Goal: Participate in discussion: Engage in conversation with other users on a specific topic

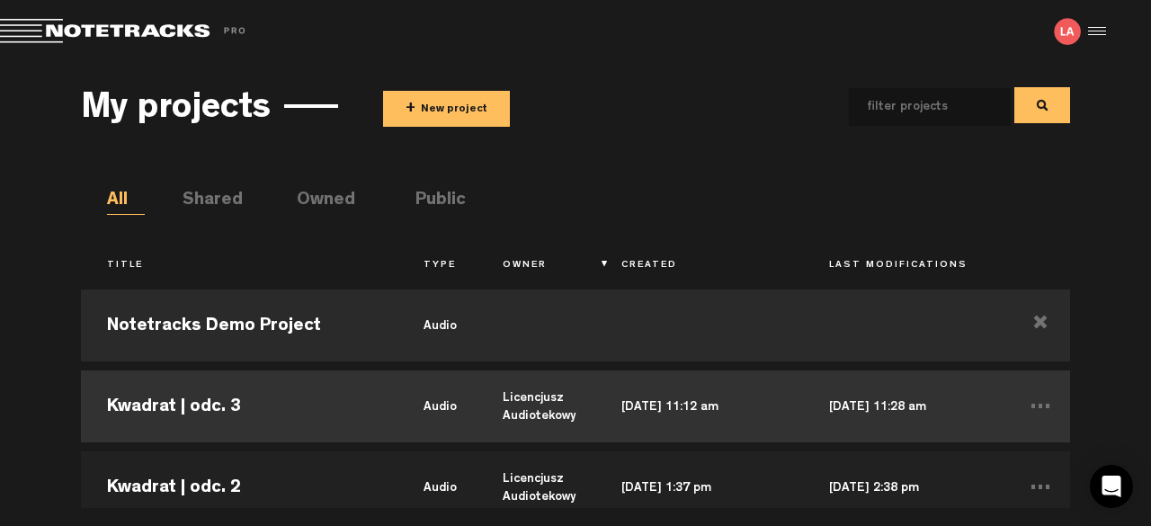
click at [291, 411] on td "Kwadrat | odc. 3" at bounding box center [239, 406] width 317 height 81
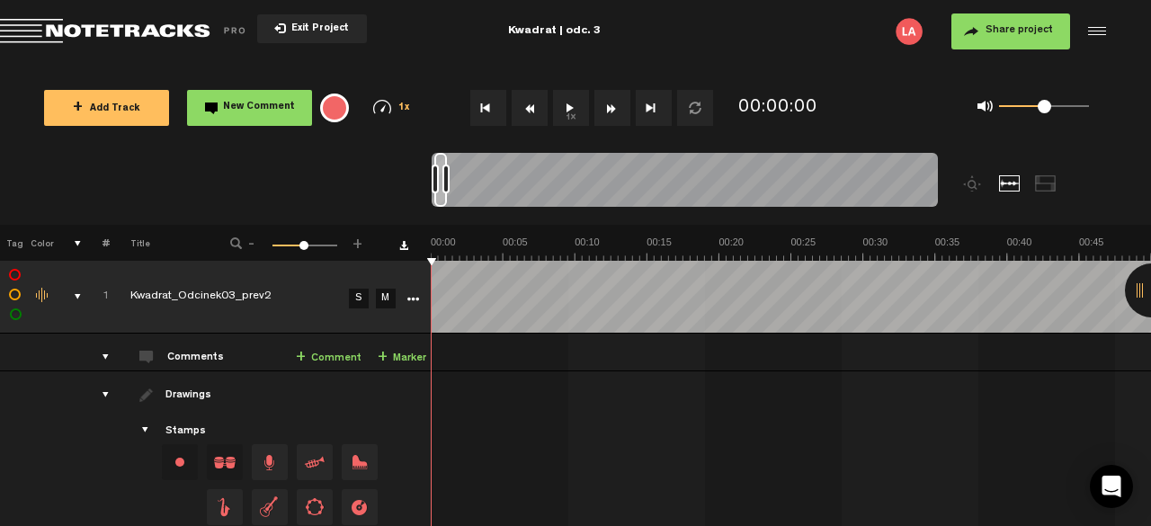
click at [577, 112] on button "1x" at bounding box center [571, 108] width 36 height 36
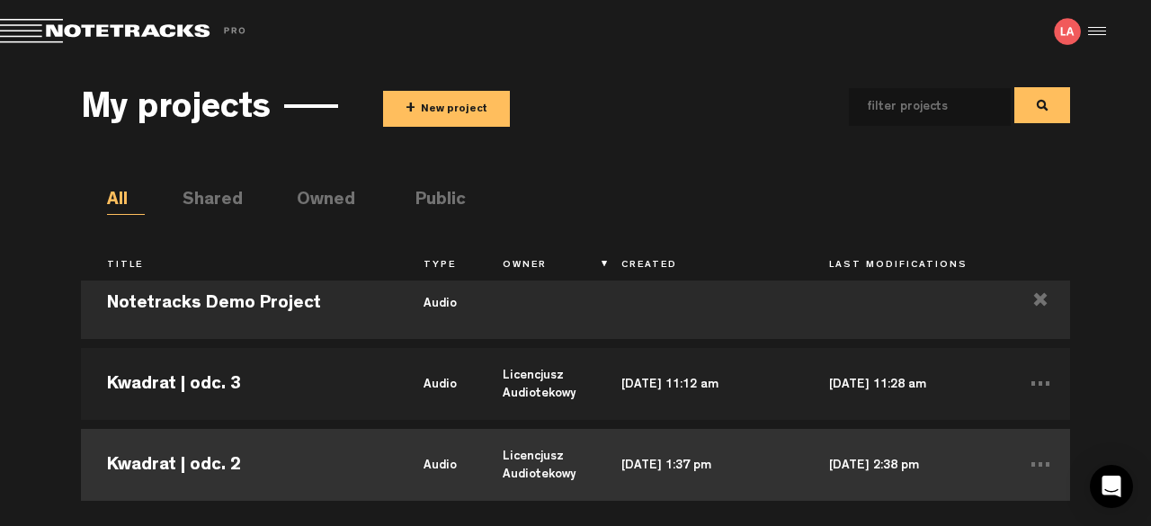
scroll to position [90, 0]
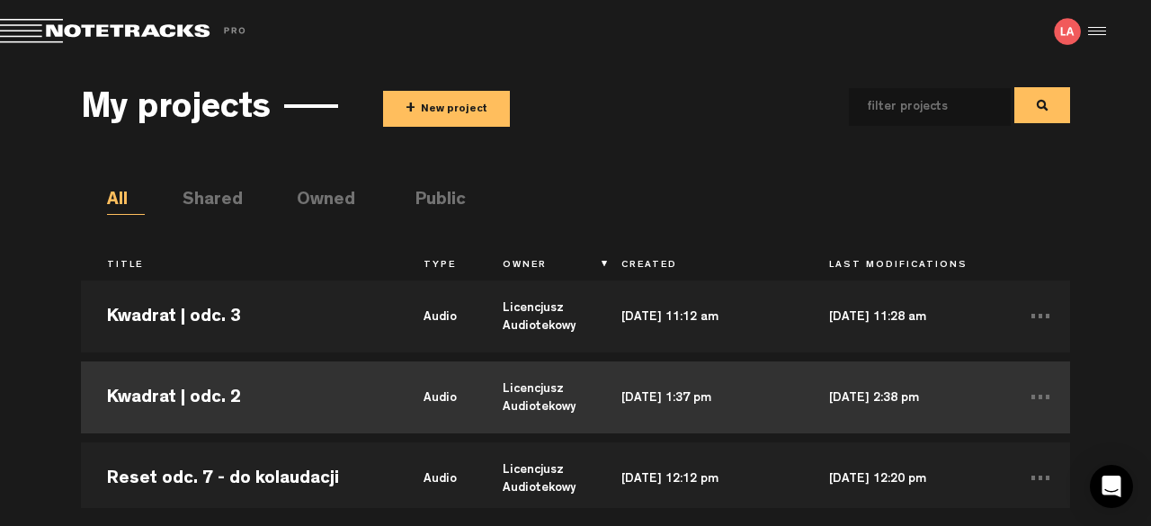
click at [233, 400] on td "Kwadrat | odc. 2" at bounding box center [239, 397] width 317 height 81
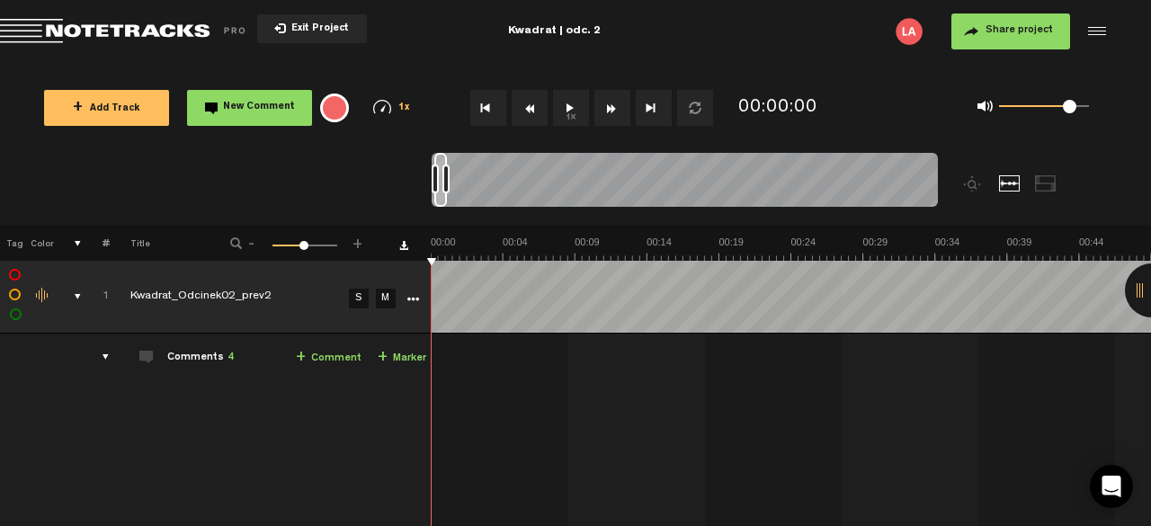
click at [1144, 285] on div at bounding box center [1152, 291] width 54 height 54
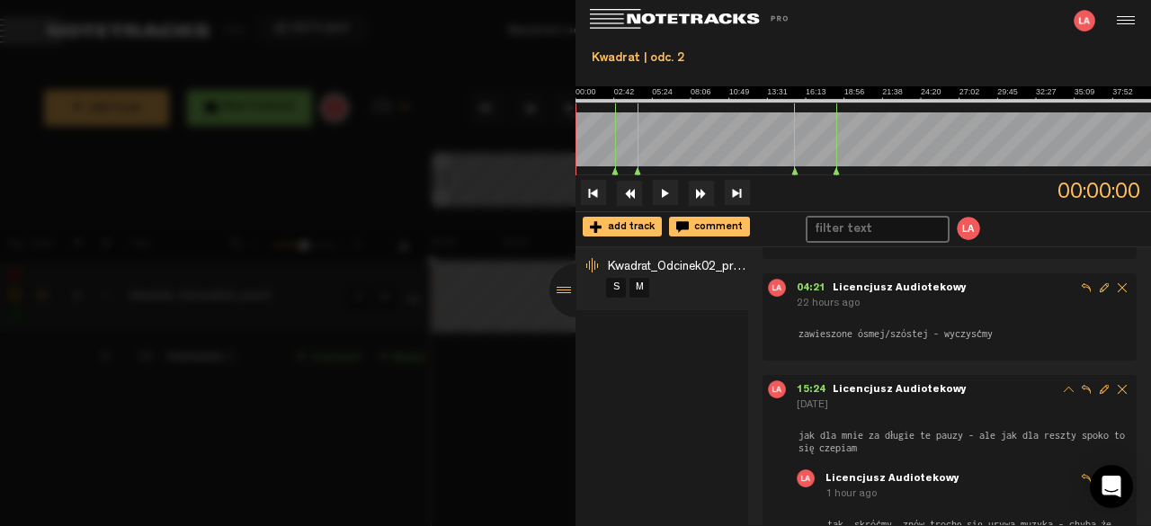
scroll to position [348, 0]
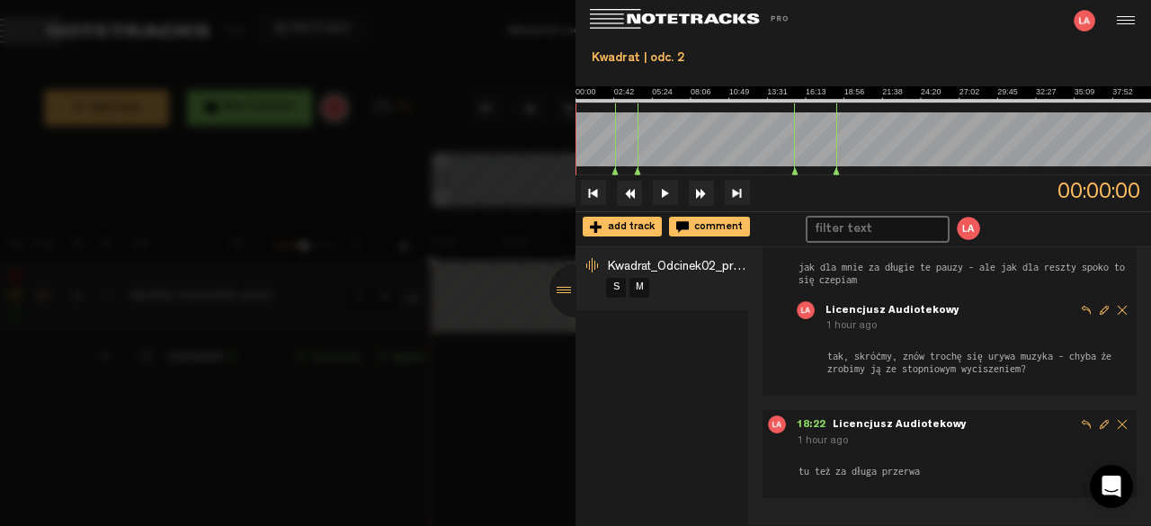
click at [564, 288] on div at bounding box center [577, 291] width 54 height 54
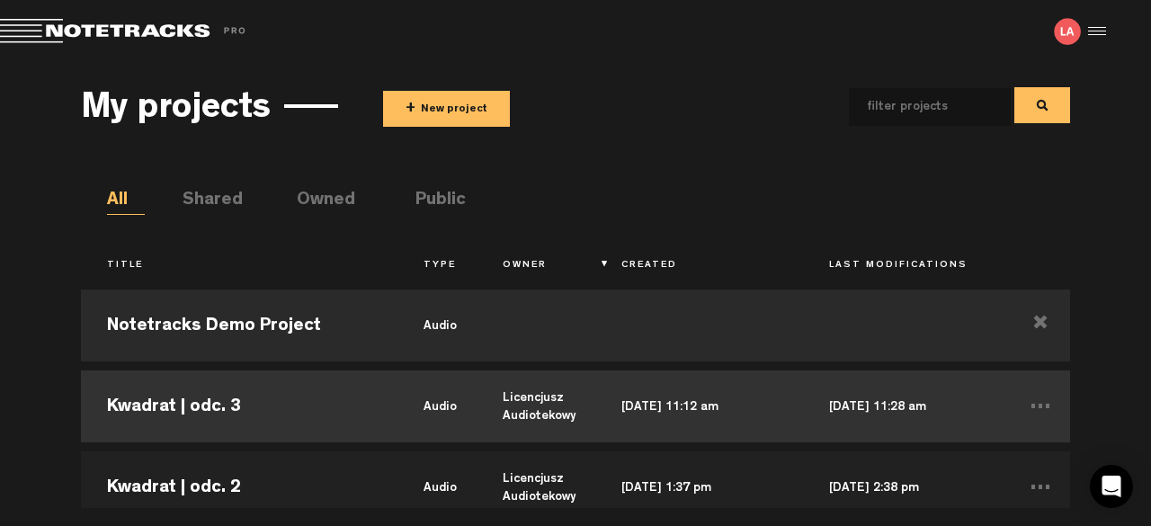
click at [381, 399] on td "Kwadrat | odc. 3" at bounding box center [239, 406] width 317 height 81
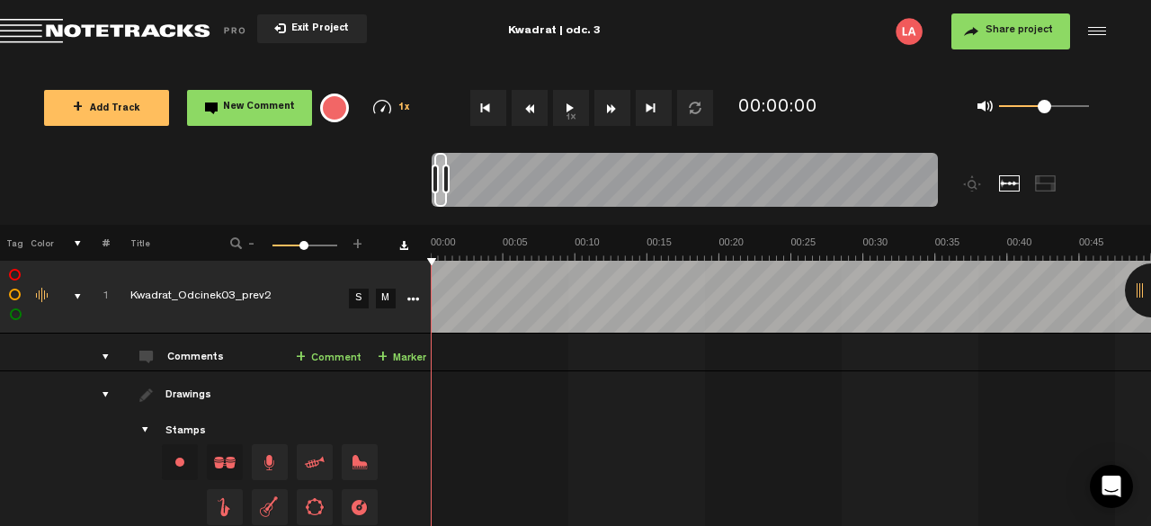
click at [568, 110] on button "1x" at bounding box center [571, 108] width 36 height 36
click at [301, 357] on span "+" at bounding box center [301, 358] width 10 height 14
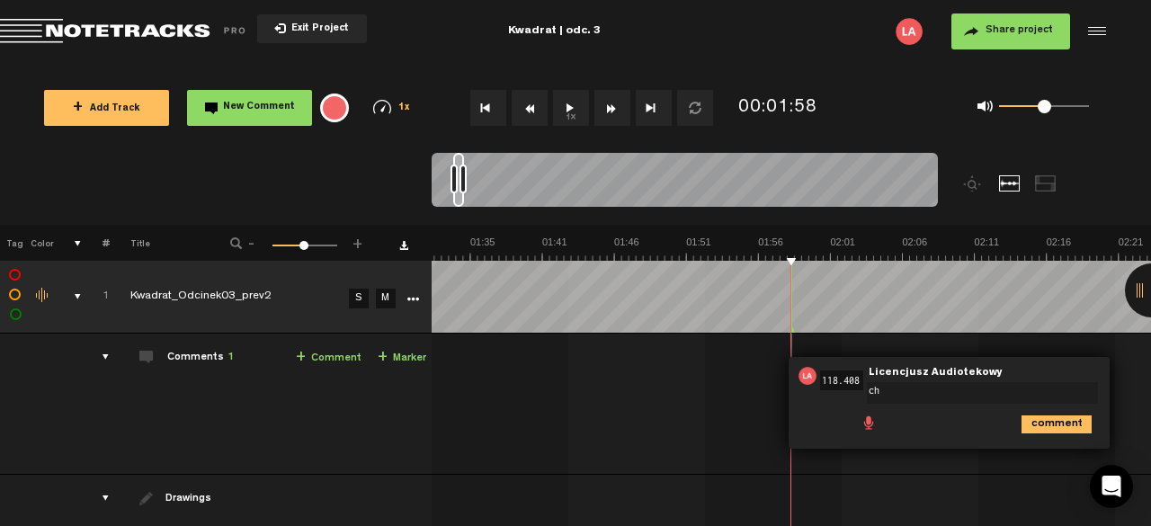
type textarea "c"
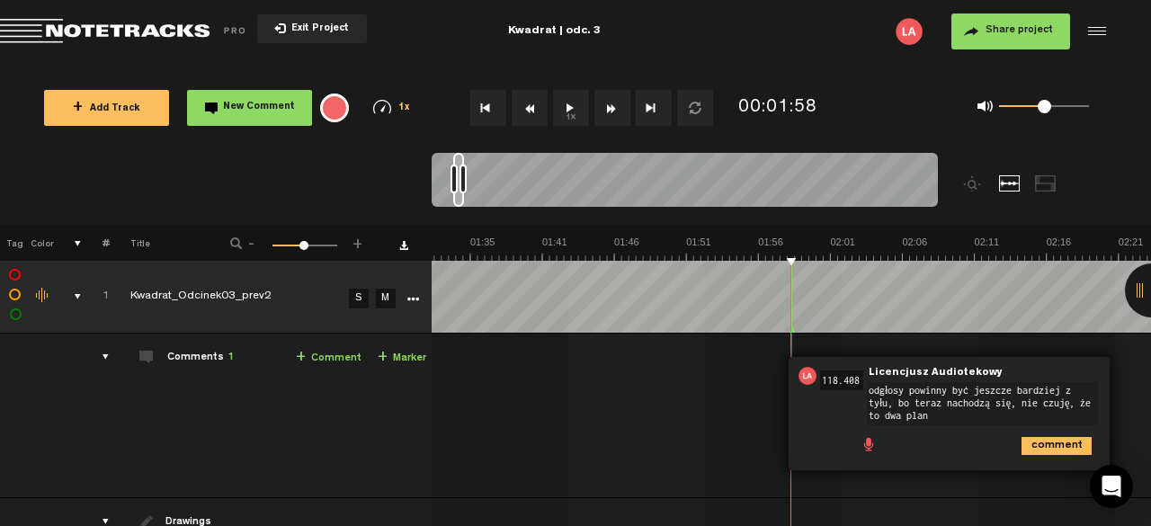
type textarea "odgłosy powinny być jeszcze bardziej z tyłu, bo teraz nachodzą się, nie czuję, …"
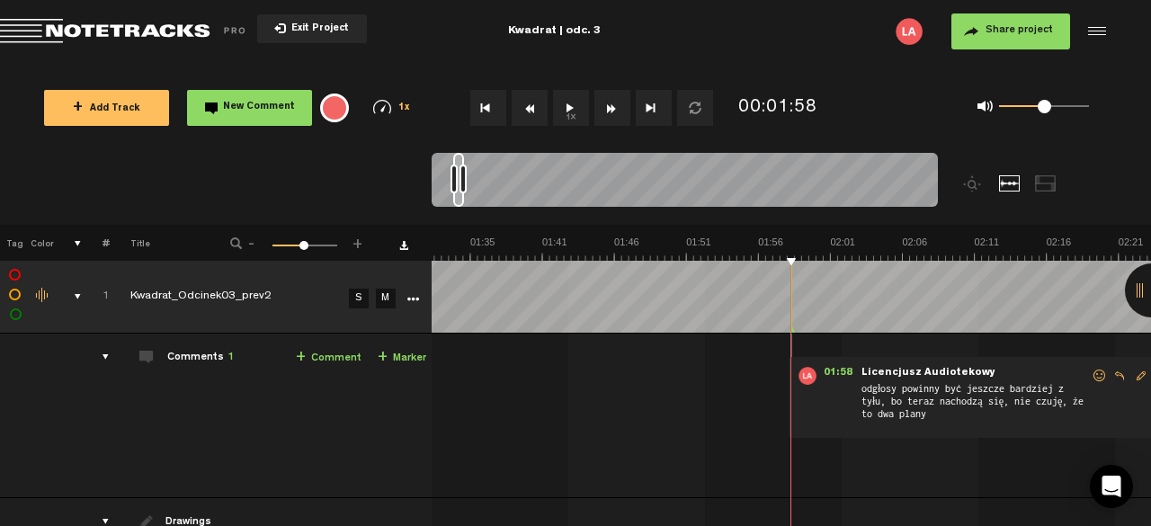
click at [568, 111] on button "1x" at bounding box center [571, 108] width 36 height 36
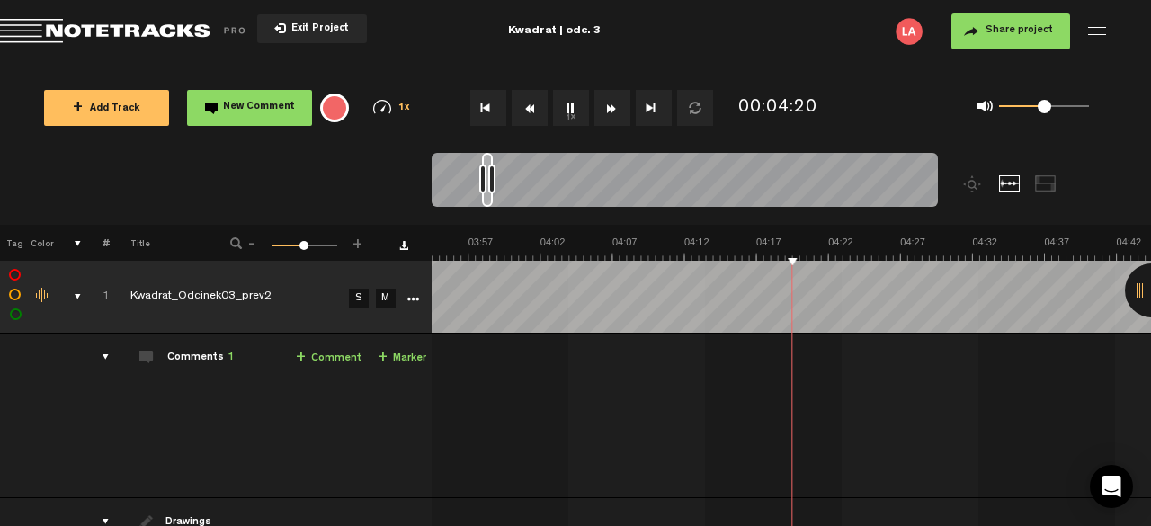
scroll to position [0, 3348]
click at [532, 112] on button "Rewind" at bounding box center [530, 108] width 36 height 36
click at [532, 111] on button "Rewind" at bounding box center [530, 108] width 36 height 36
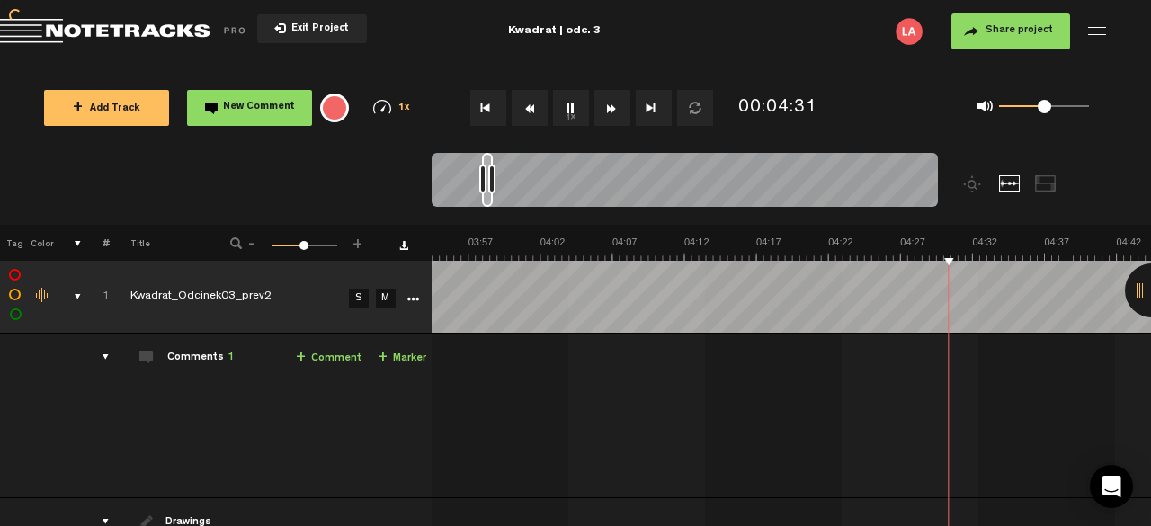
click at [532, 111] on button "Rewind" at bounding box center [530, 108] width 36 height 36
click at [305, 353] on span "+" at bounding box center [301, 358] width 10 height 14
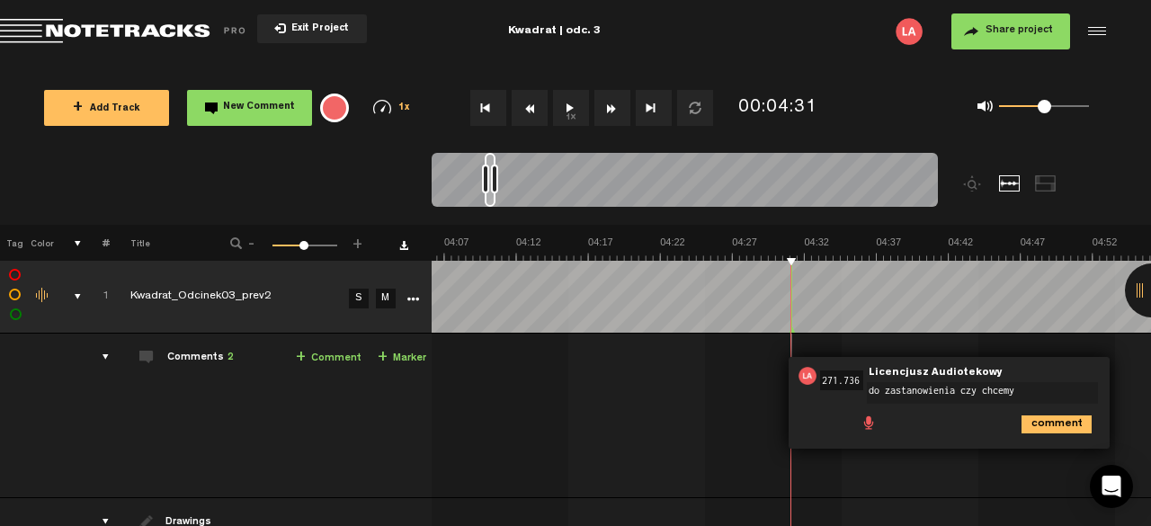
type textarea "do zastanowienia czy chcemy"
click at [989, 484] on td "1 Kwadrat_Odcinek03_prev2 S M Kwadrat_Odcinek03_prev2 by Licencjusz Audiotekowy…" at bounding box center [792, 416] width 720 height 165
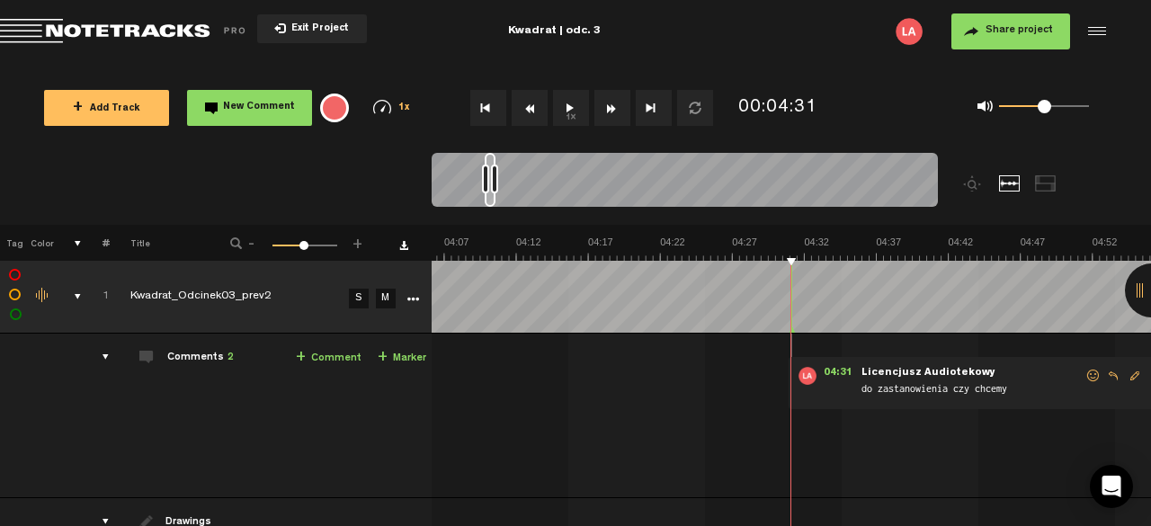
click at [568, 108] on button "1x" at bounding box center [571, 108] width 36 height 36
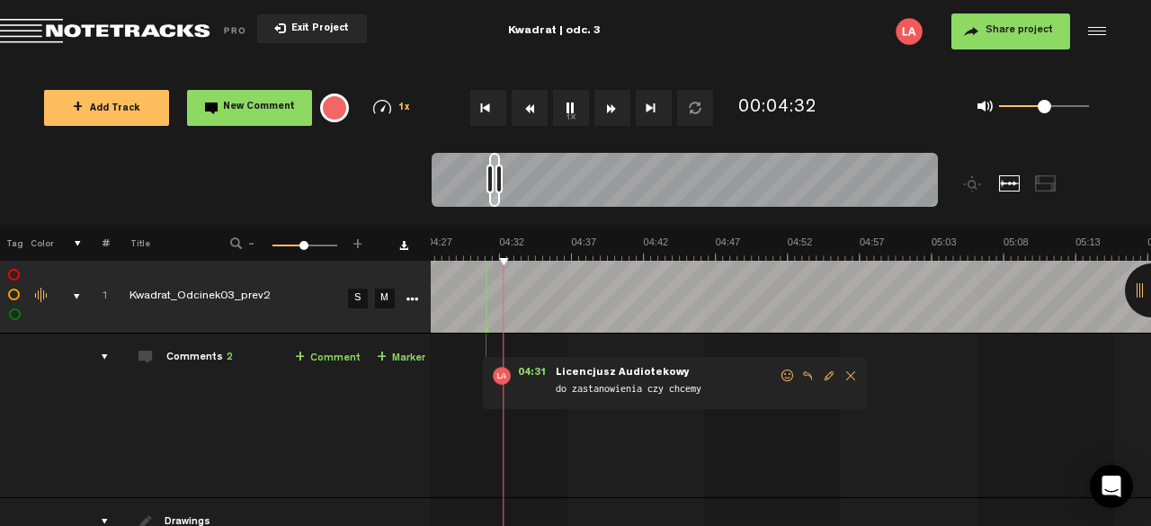
scroll to position [0, 3821]
click at [840, 370] on span "Delete comment" at bounding box center [851, 376] width 22 height 13
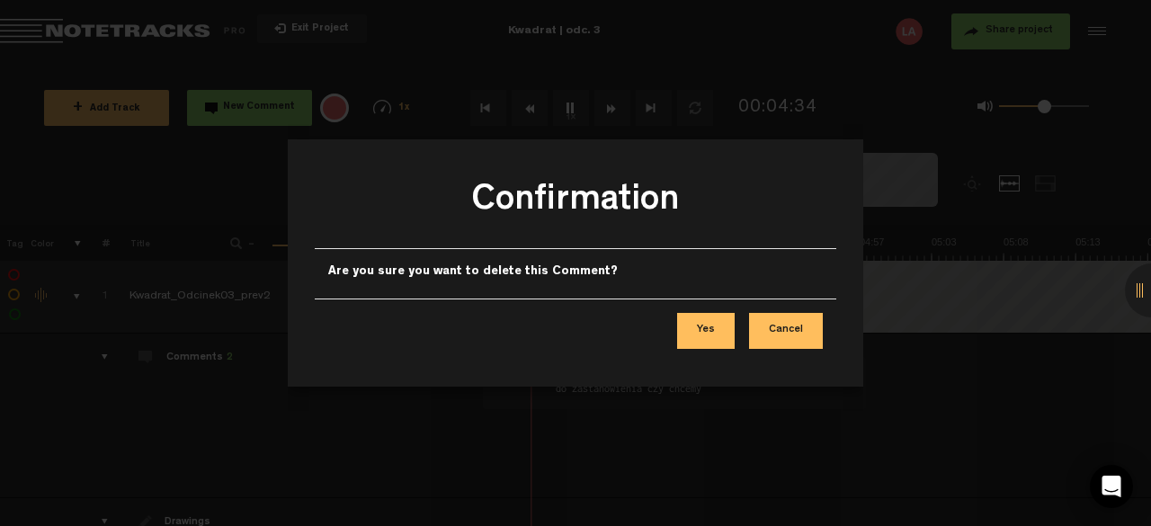
click at [716, 324] on button "Yes" at bounding box center [706, 331] width 58 height 36
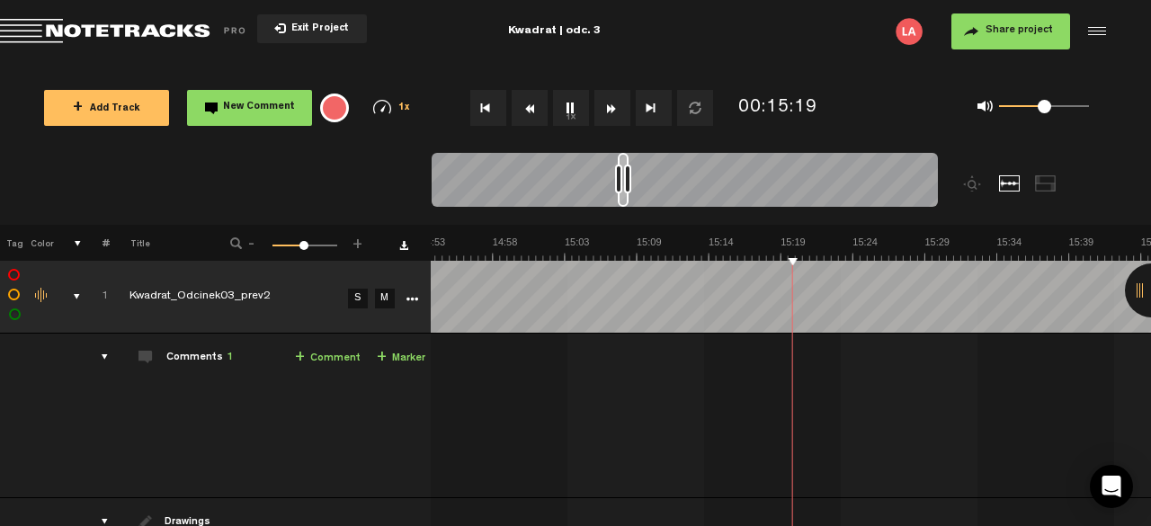
scroll to position [0, 12762]
click at [312, 353] on link "+ Comment" at bounding box center [328, 358] width 66 height 21
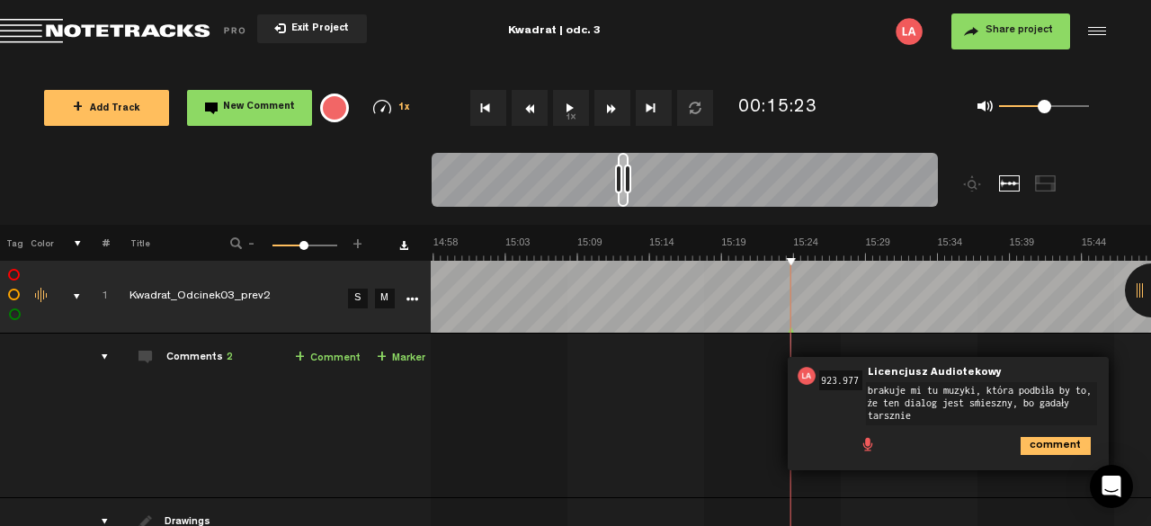
click at [866, 415] on textarea "brakuje mi tu muzyki, która podbiła by to, że ten dialog jest śmieszny, bo gada…" at bounding box center [981, 403] width 231 height 43
click at [904, 418] on textarea "brakuje mi tu muzyki, która podbiła by to, że ten dialog jest śmieszny, bo gada…" at bounding box center [974, 401] width 231 height 43
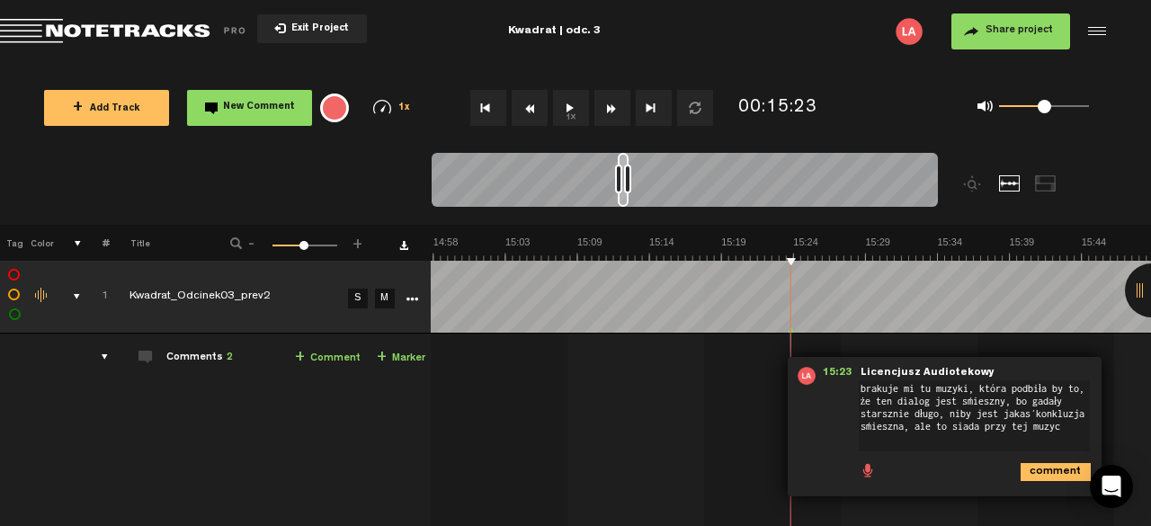
type textarea "brakuje mi tu muzyki, która podbiła by to, że ten dialog jest śmieszny, bo gada…"
click at [568, 102] on button "1x" at bounding box center [571, 108] width 36 height 36
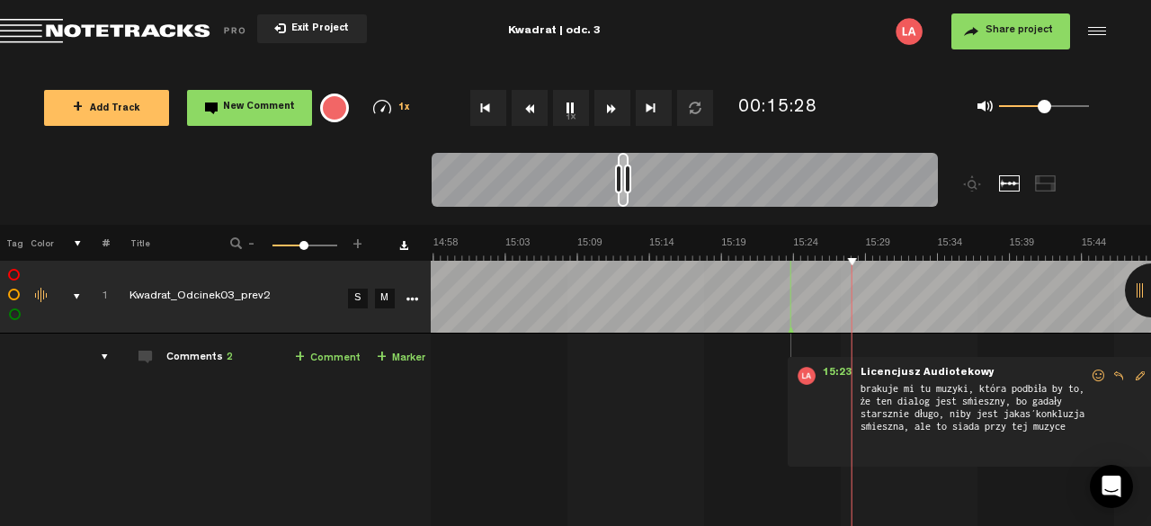
click at [568, 100] on button "1x" at bounding box center [571, 108] width 36 height 36
click at [297, 361] on link "+ Comment" at bounding box center [328, 358] width 66 height 21
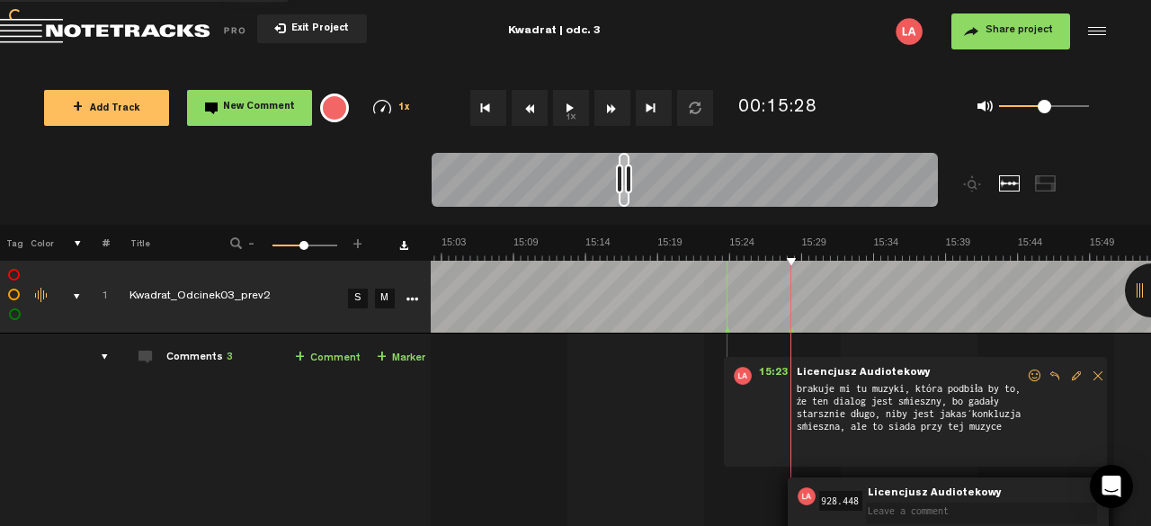
scroll to position [2, 14]
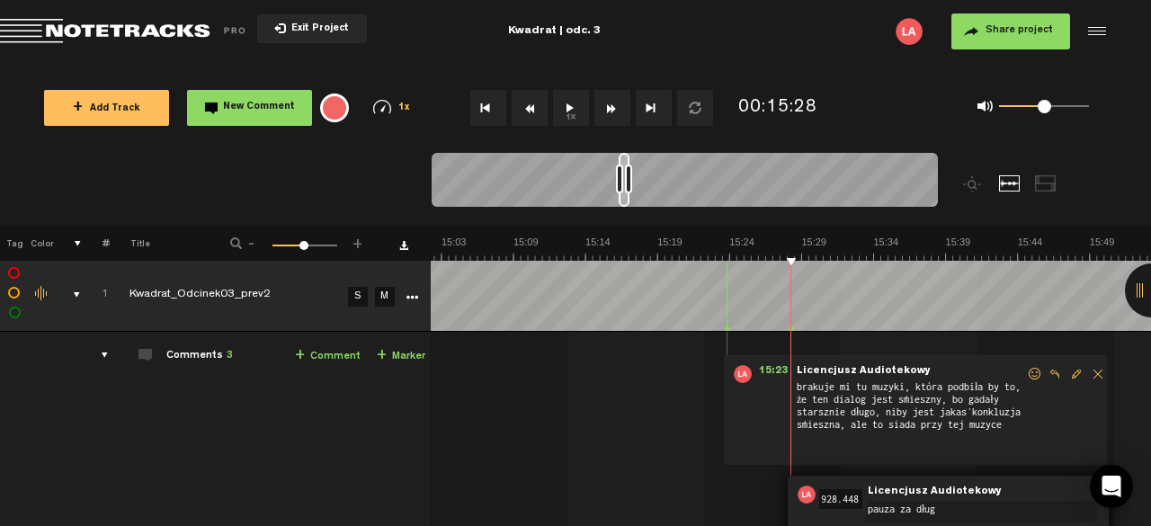
type textarea "pauza za długa"
click at [565, 105] on button "1x" at bounding box center [571, 108] width 36 height 36
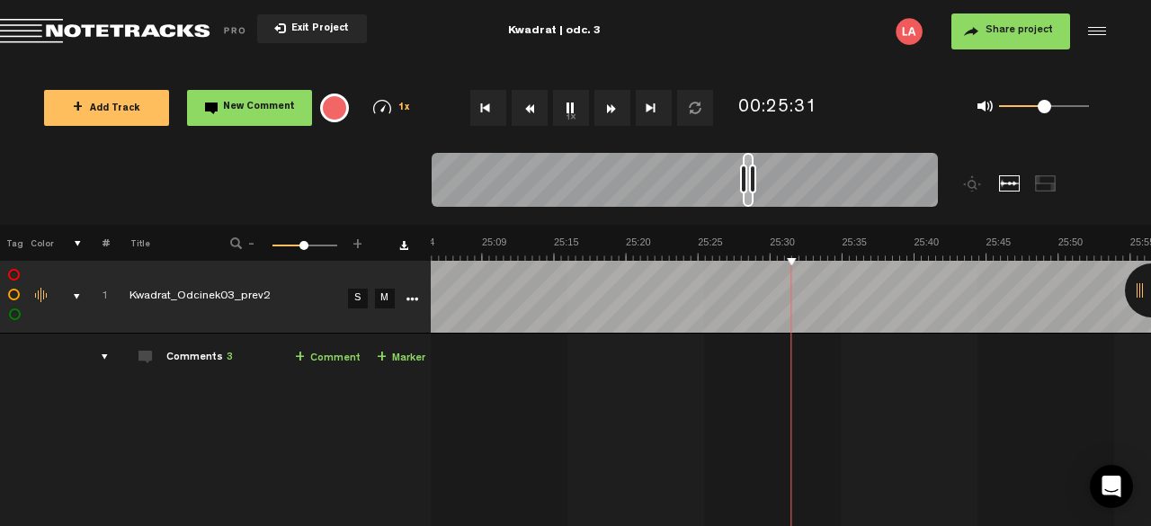
scroll to position [0, 21489]
click at [574, 112] on button "1x" at bounding box center [571, 108] width 36 height 36
click at [576, 112] on button "1x" at bounding box center [571, 108] width 36 height 36
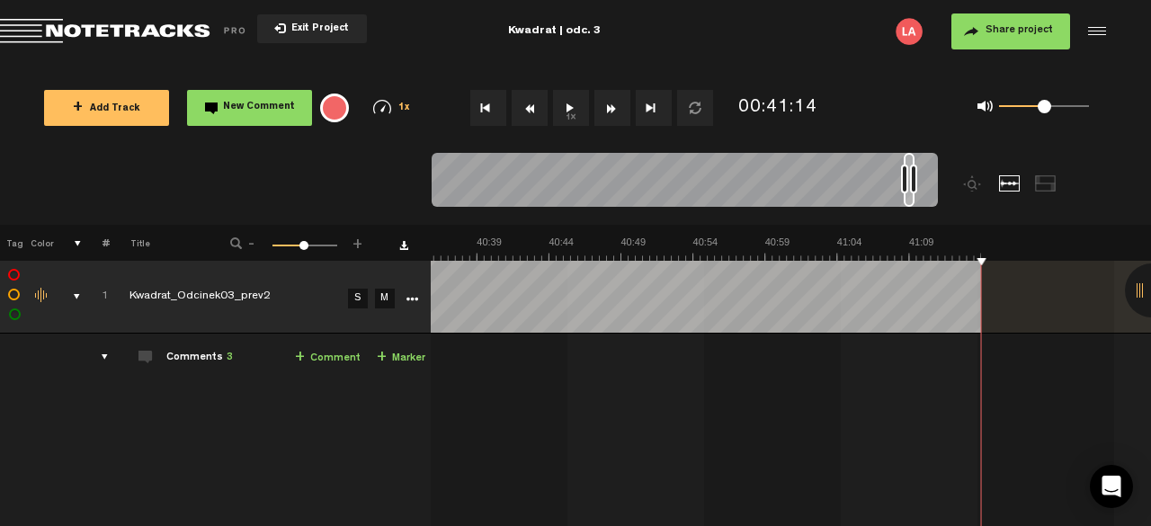
scroll to position [0, 34751]
